Goal: Task Accomplishment & Management: Complete application form

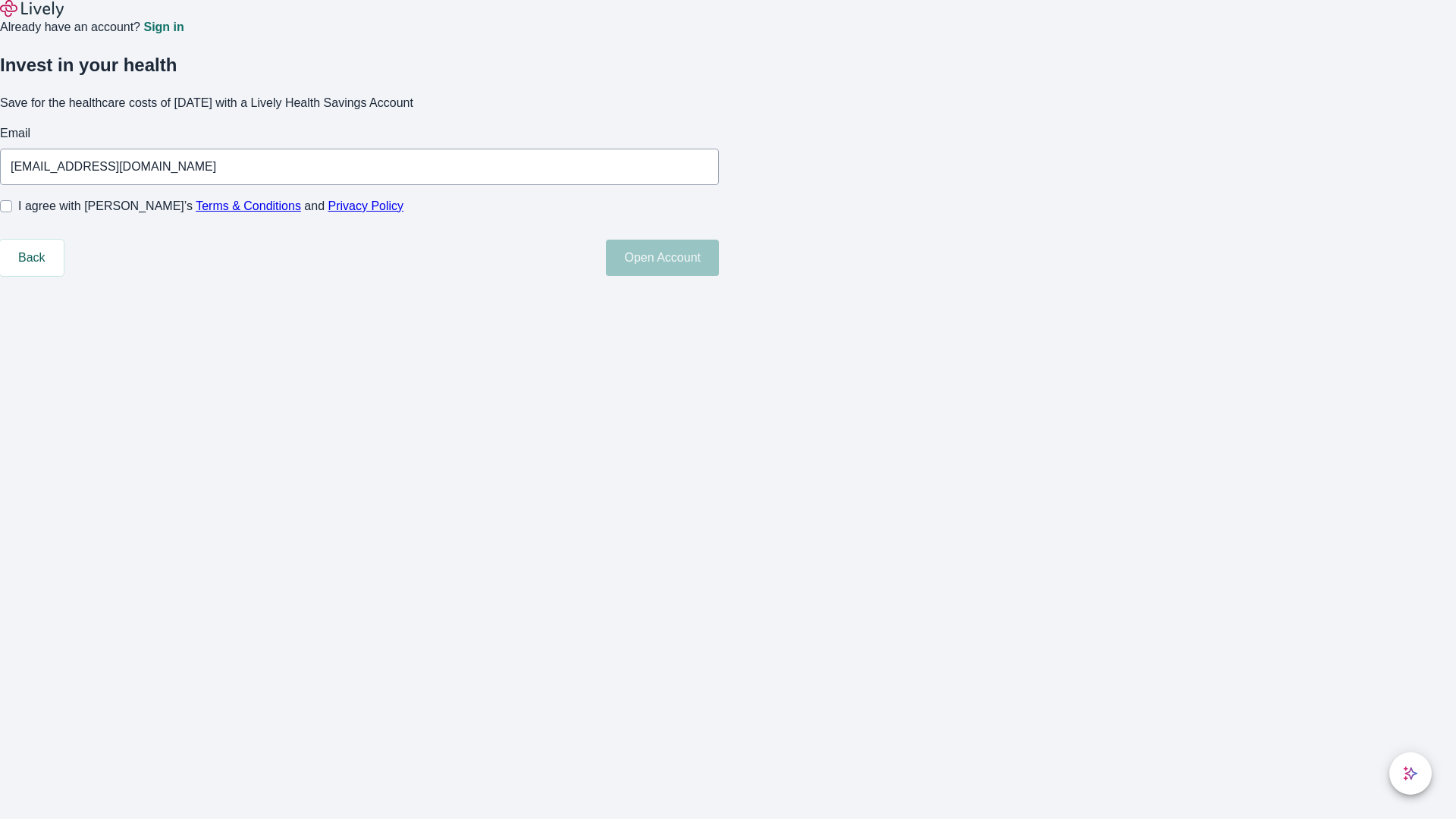
click at [12, 213] on input "I agree with Lively’s Terms & Conditions and Privacy Policy" at bounding box center [5, 205] width 12 height 12
checkbox input "true"
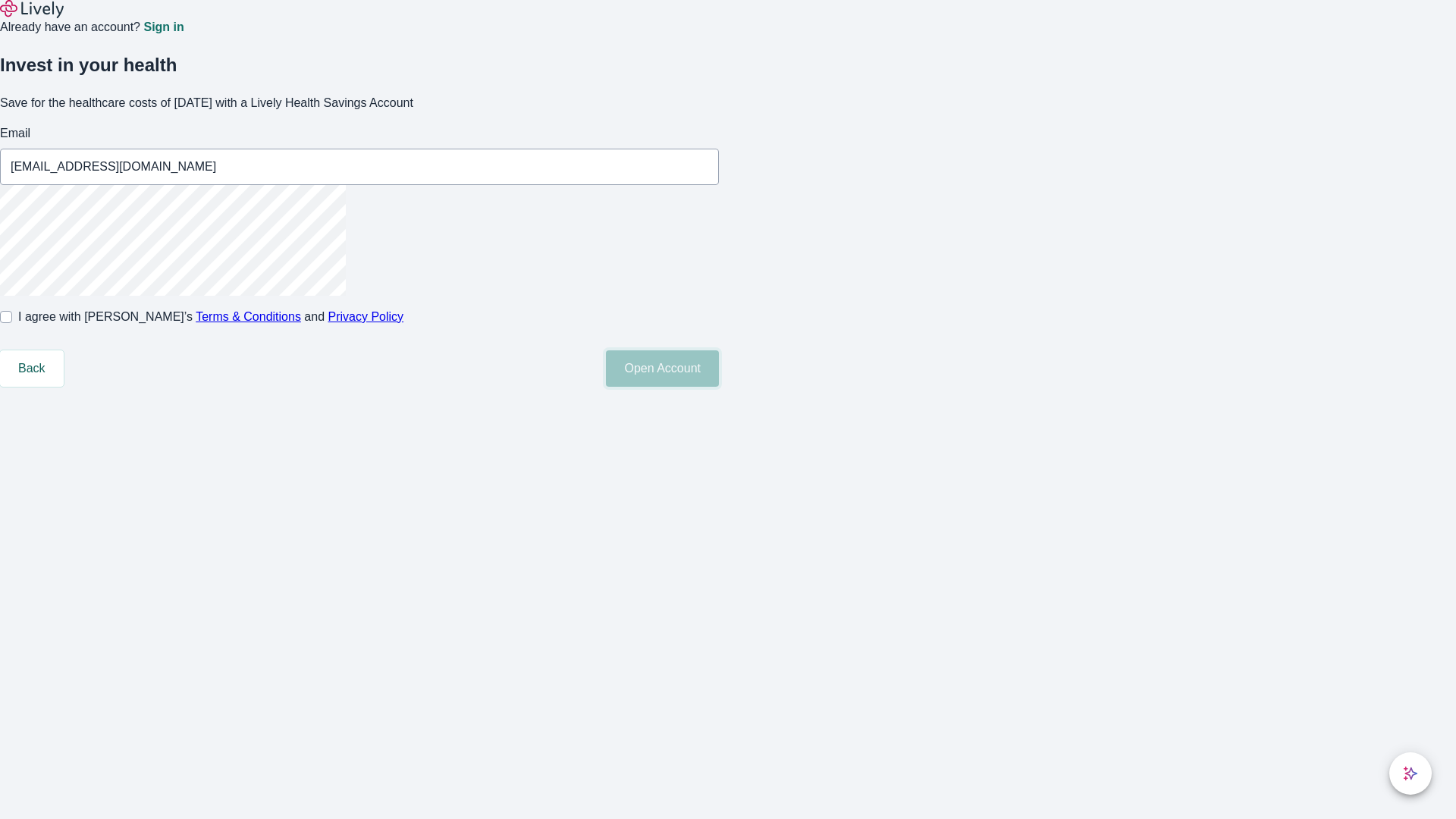
click at [719, 387] on button "Open Account" at bounding box center [663, 369] width 113 height 37
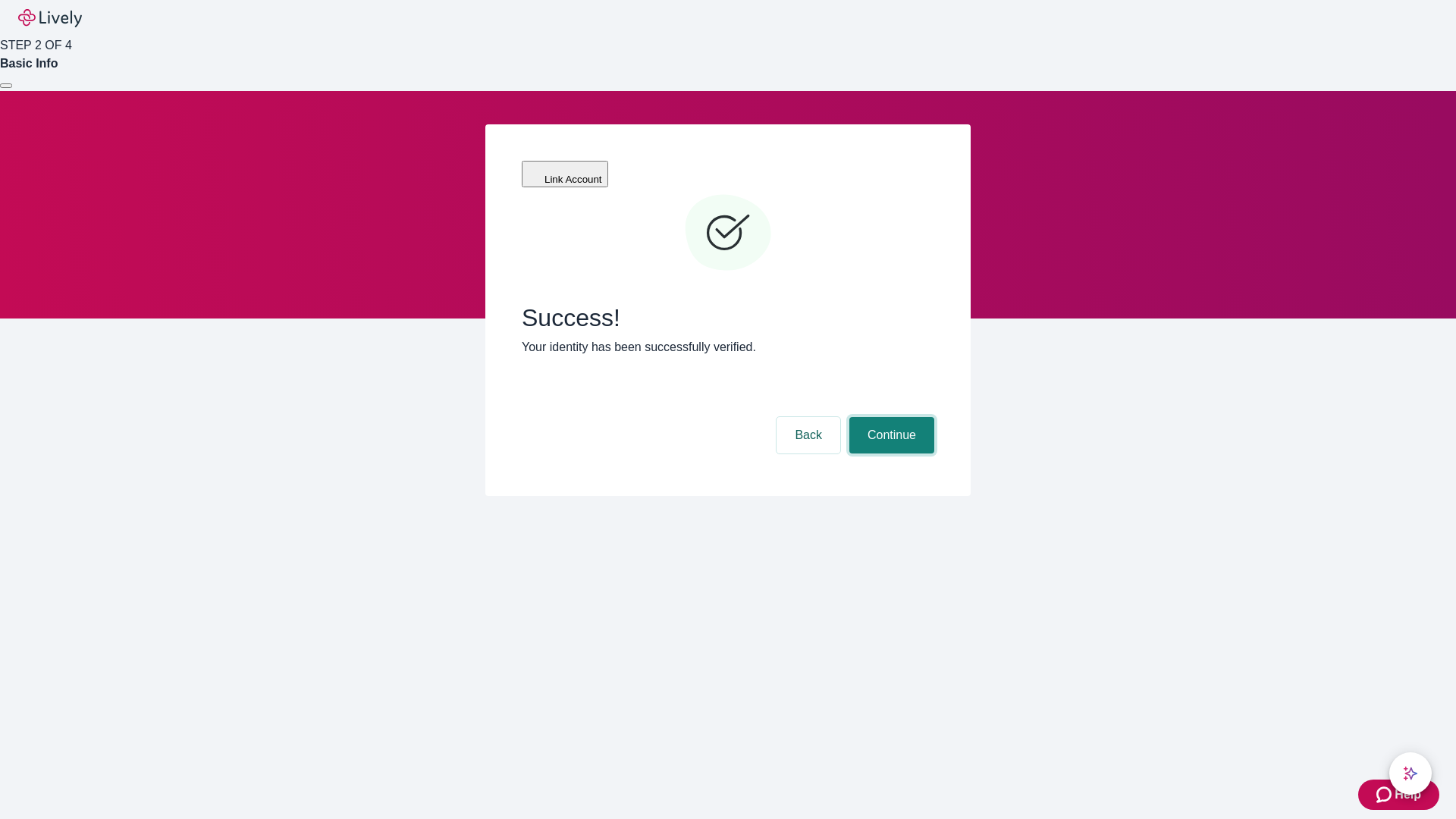
click at [890, 417] on button "Continue" at bounding box center [892, 436] width 85 height 37
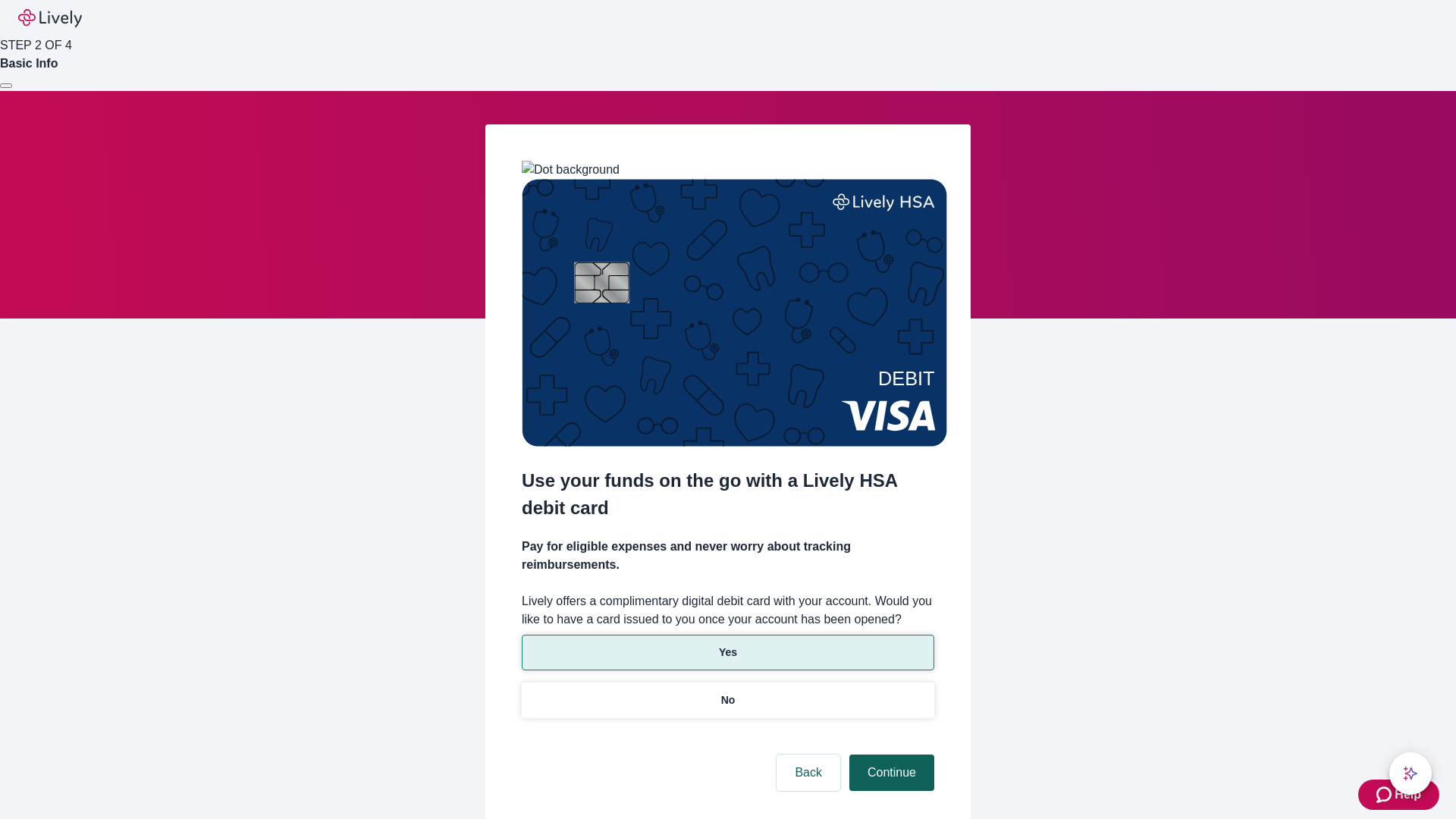
click at [728, 645] on p "Yes" at bounding box center [728, 652] width 18 height 16
click at [890, 755] on button "Continue" at bounding box center [892, 773] width 85 height 37
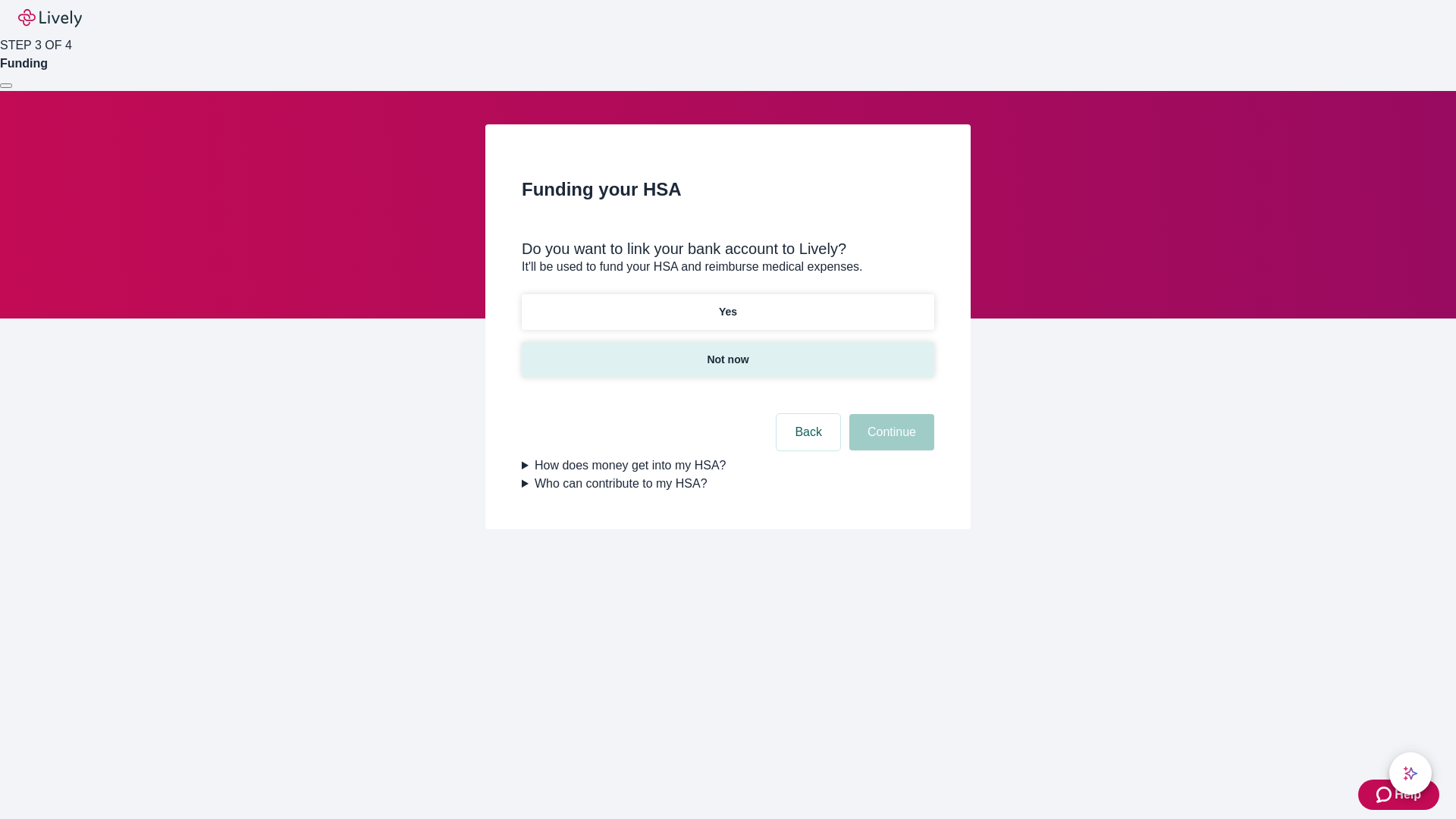
click at [728, 352] on p "Not now" at bounding box center [728, 360] width 42 height 16
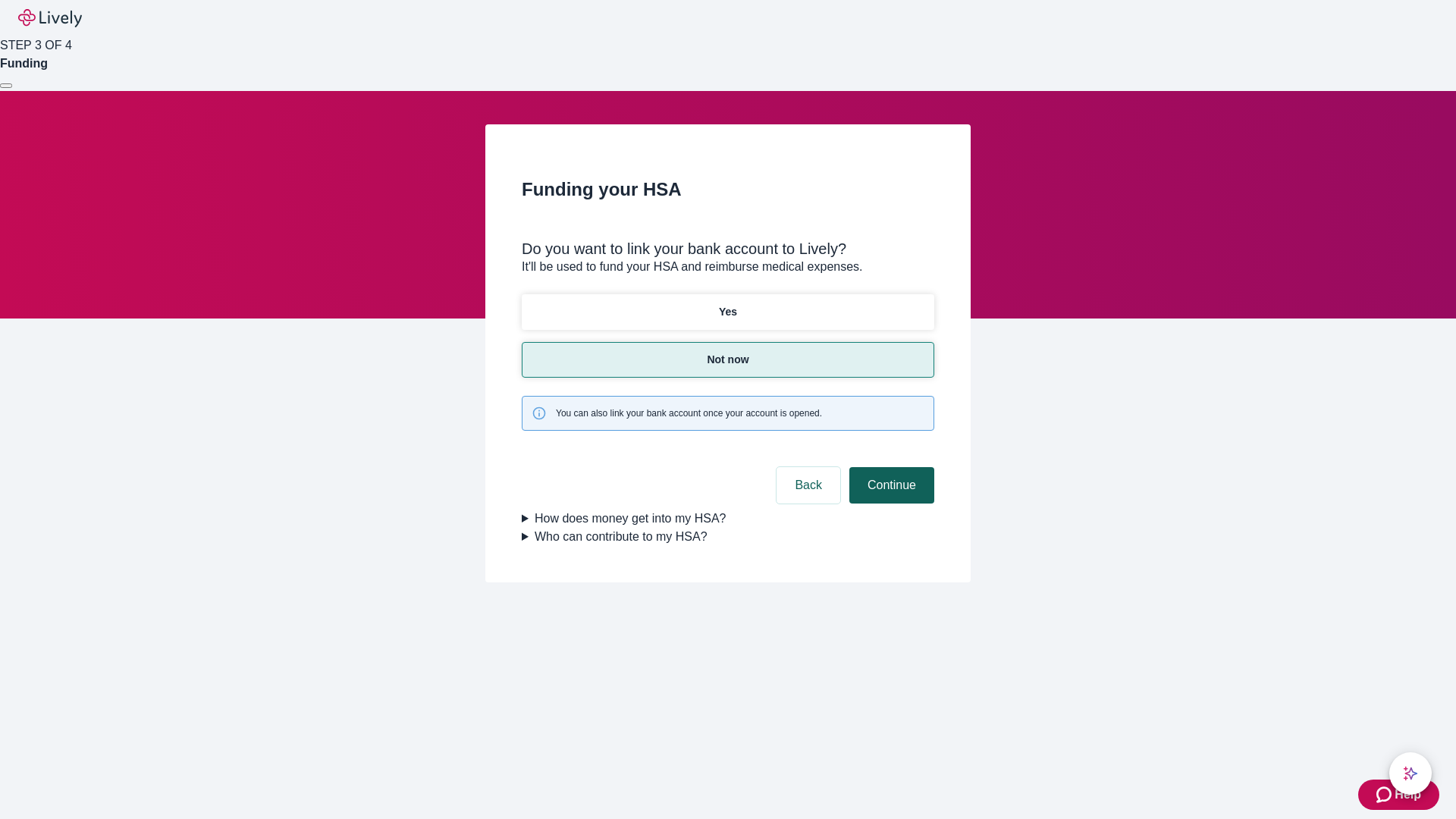
click at [890, 467] on button "Continue" at bounding box center [892, 486] width 85 height 37
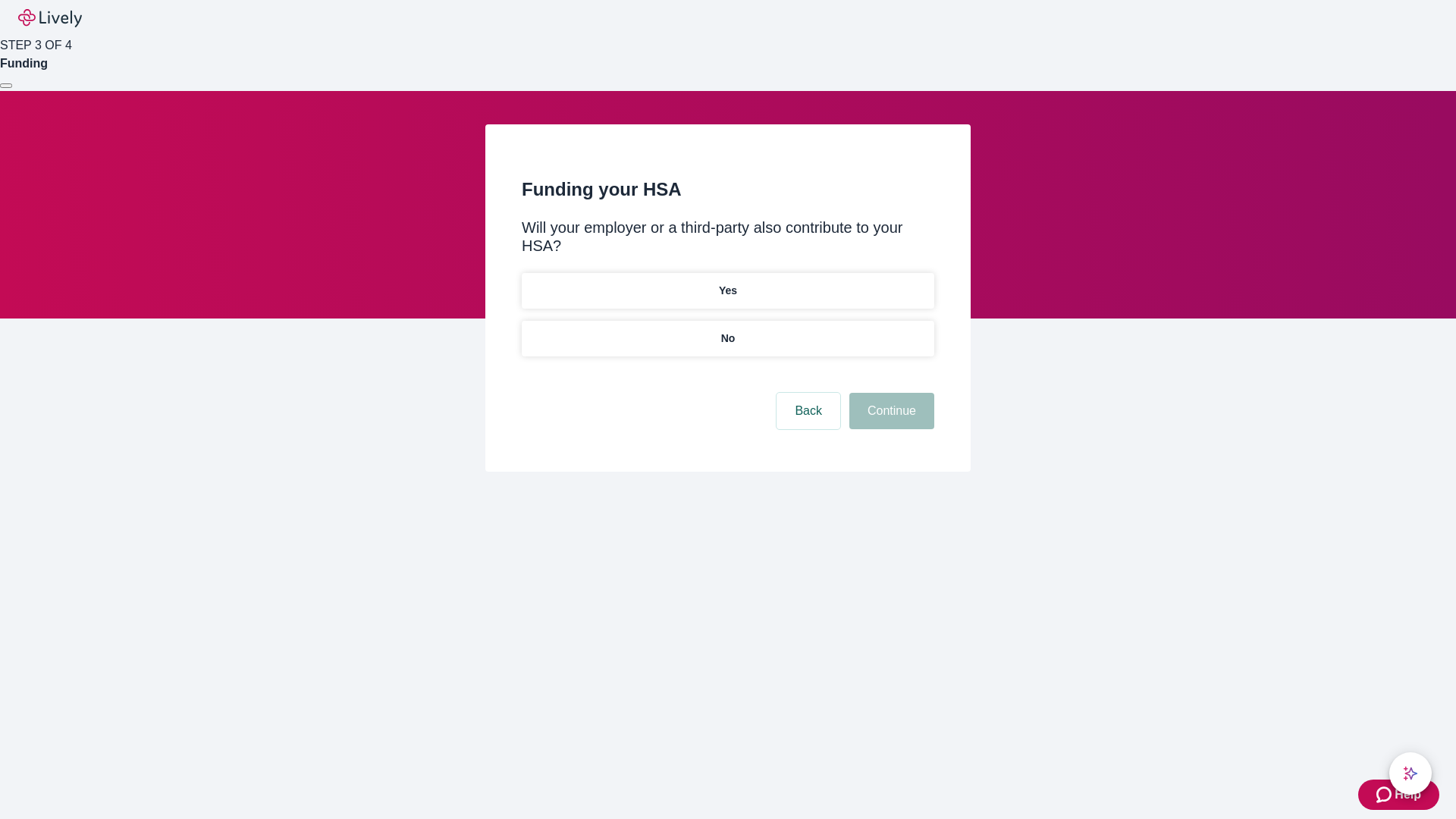
click at [728, 331] on p "No" at bounding box center [728, 338] width 15 height 16
click at [890, 393] on button "Continue" at bounding box center [892, 411] width 85 height 37
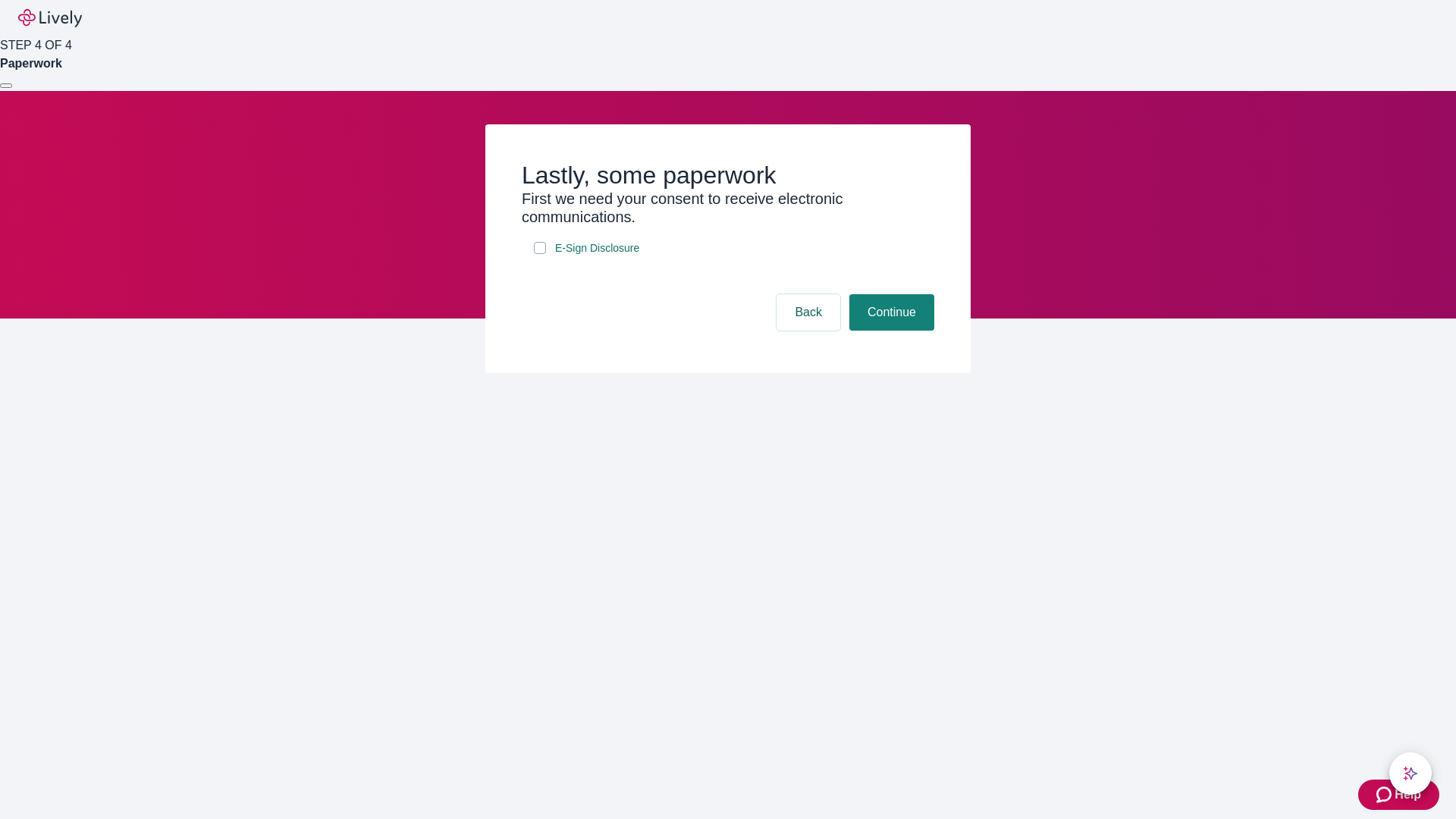
click at [540, 254] on input "E-Sign Disclosure" at bounding box center [539, 247] width 12 height 12
checkbox input "true"
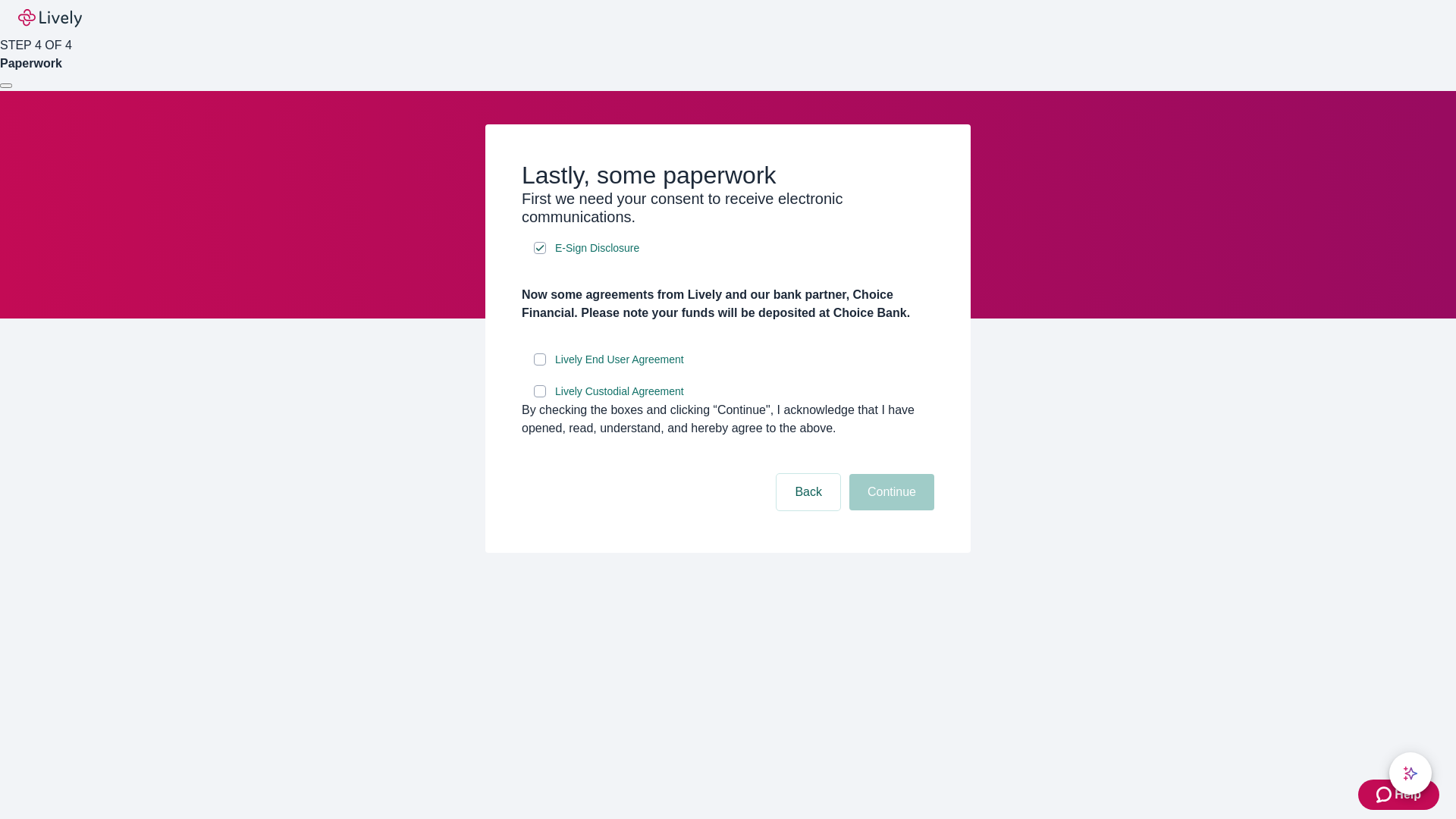
click at [540, 365] on input "Lively End User Agreement" at bounding box center [539, 359] width 12 height 12
checkbox input "true"
click at [540, 397] on input "Lively Custodial Agreement" at bounding box center [539, 391] width 12 height 12
checkbox input "true"
click at [890, 510] on button "Continue" at bounding box center [892, 492] width 85 height 37
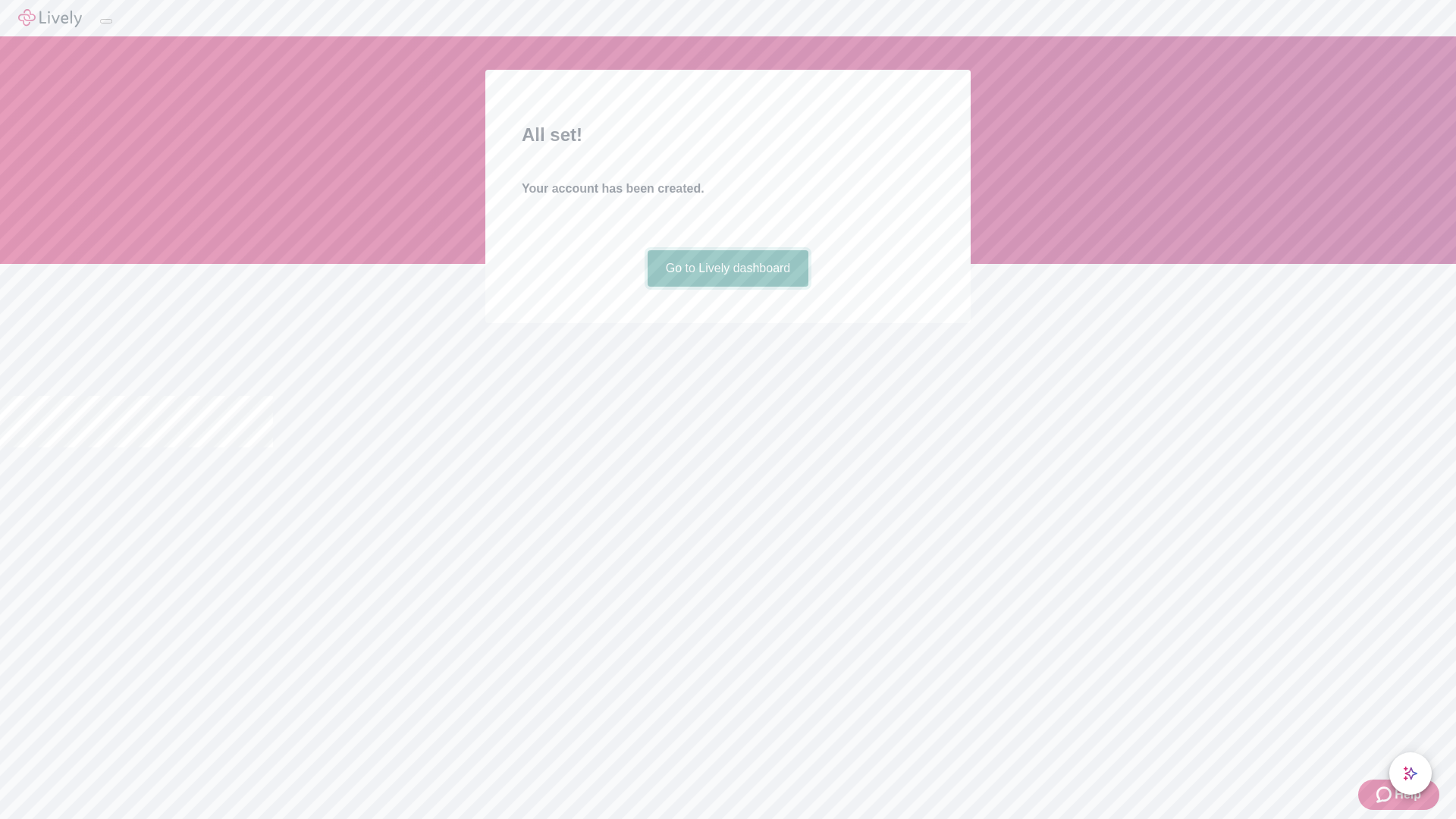
click at [728, 287] on link "Go to Lively dashboard" at bounding box center [728, 268] width 162 height 37
